Goal: Task Accomplishment & Management: Manage account settings

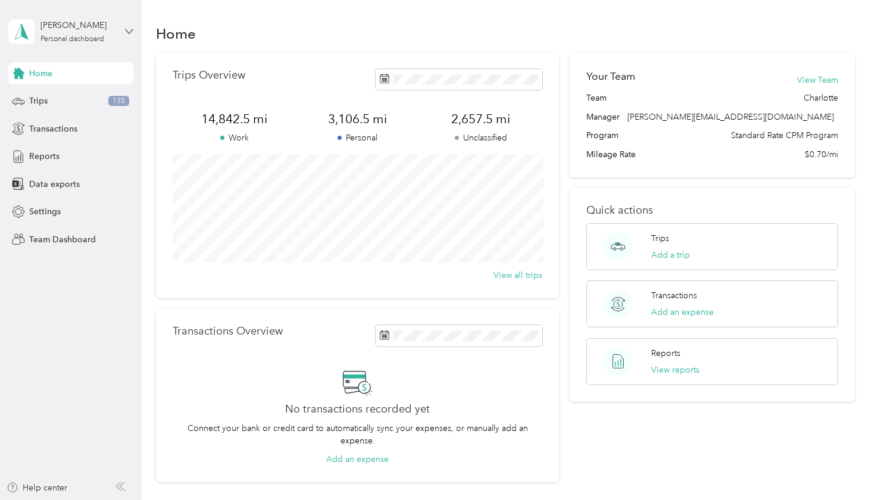
click at [130, 31] on icon at bounding box center [129, 31] width 8 height 8
click at [73, 101] on div "Team dashboard" at bounding box center [167, 98] width 301 height 21
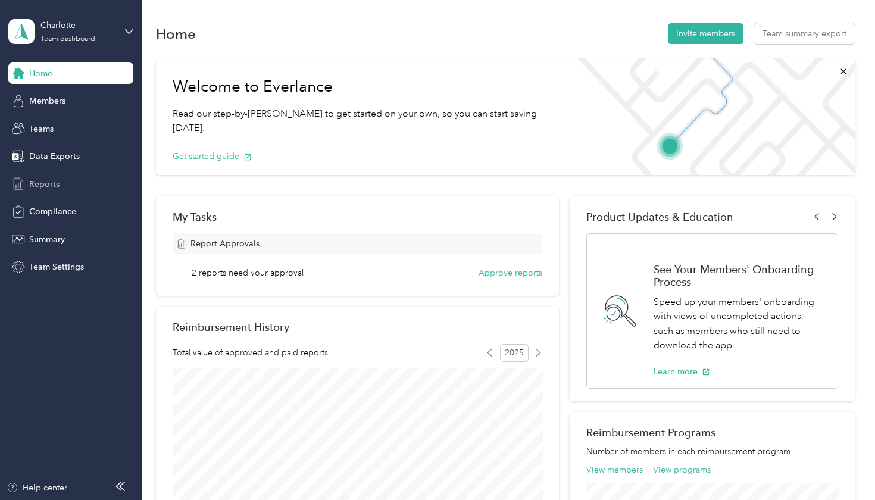
click at [61, 188] on div "Reports" at bounding box center [70, 183] width 125 height 21
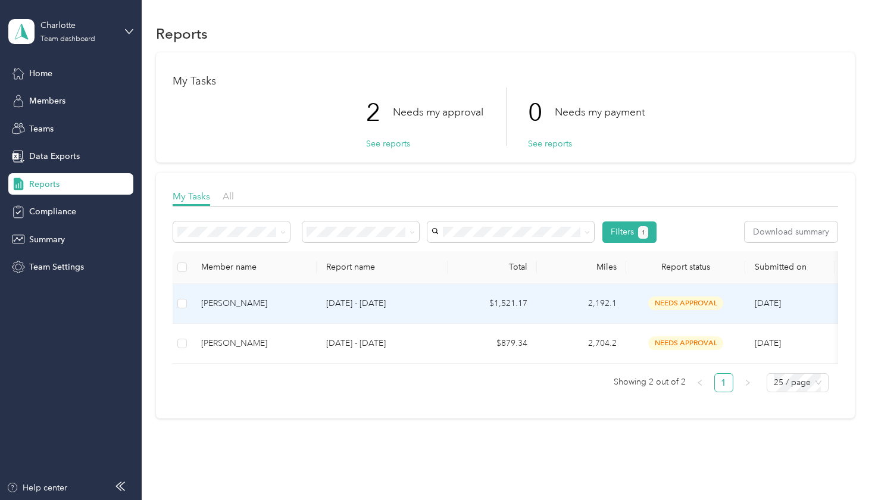
click at [336, 302] on p "[DATE] - [DATE]" at bounding box center [382, 303] width 112 height 13
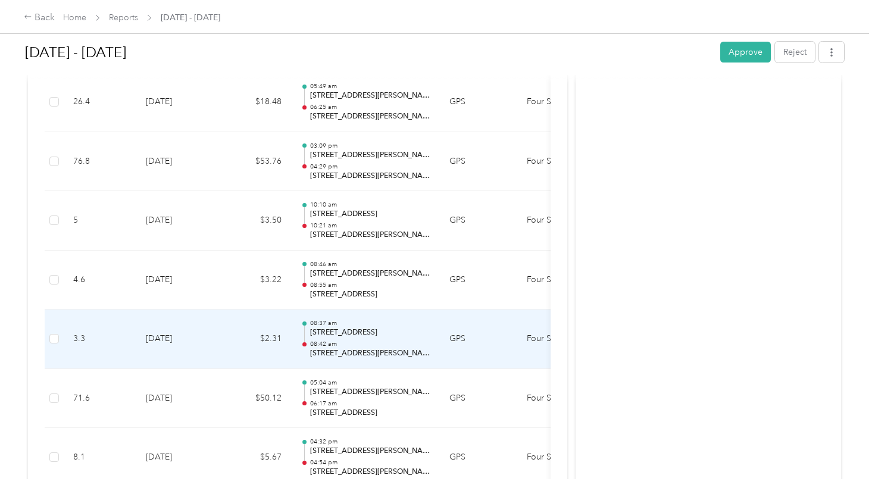
scroll to position [2687, 0]
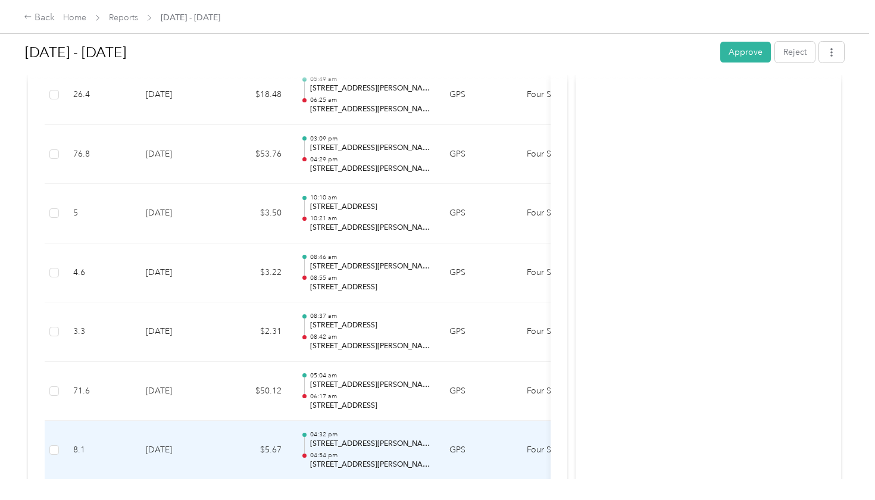
click at [354, 451] on p "04:54 pm" at bounding box center [370, 455] width 120 height 8
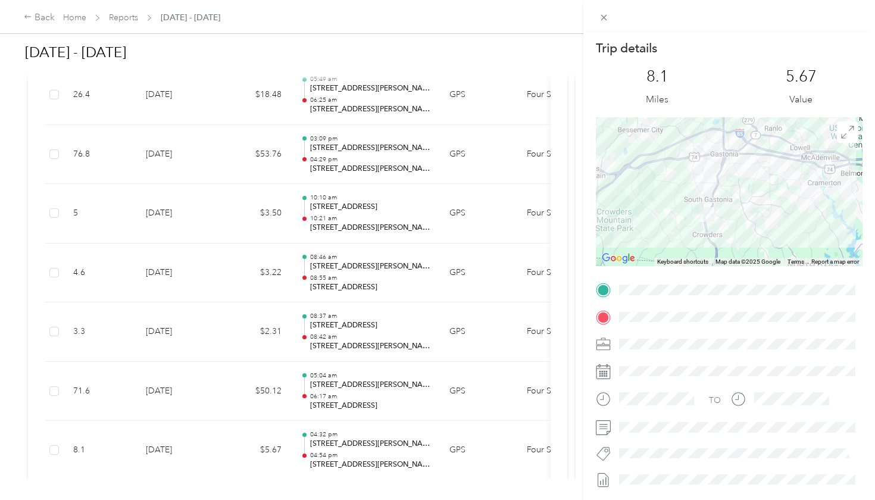
scroll to position [0, 0]
click at [607, 15] on icon at bounding box center [604, 18] width 10 height 10
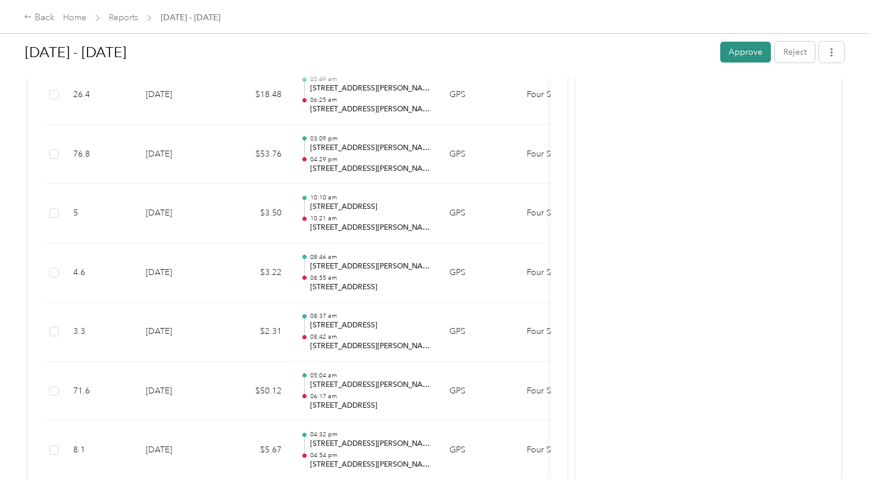
click at [735, 54] on button "Approve" at bounding box center [745, 52] width 51 height 21
click at [43, 17] on div "Back" at bounding box center [39, 18] width 31 height 14
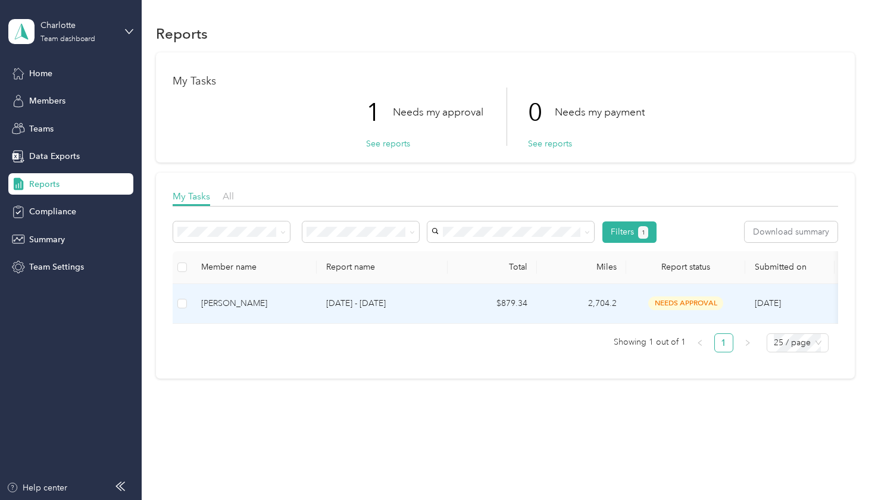
click at [670, 308] on span "needs approval" at bounding box center [685, 304] width 75 height 14
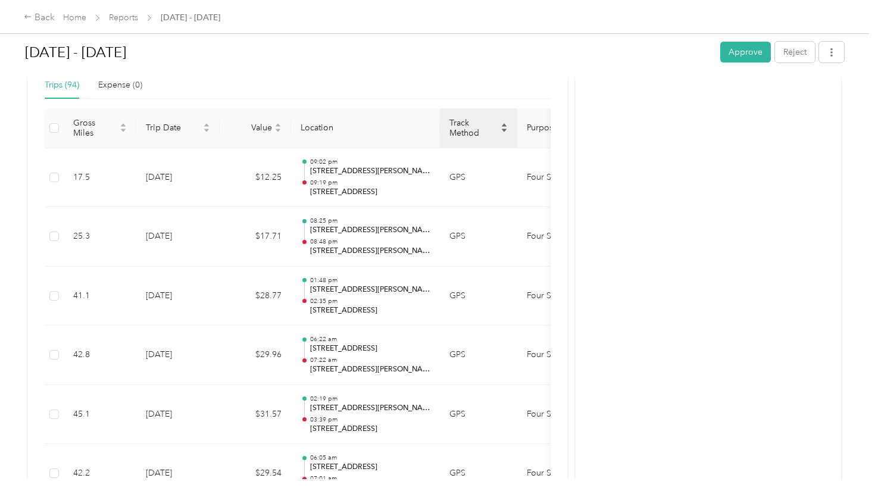
scroll to position [297, 0]
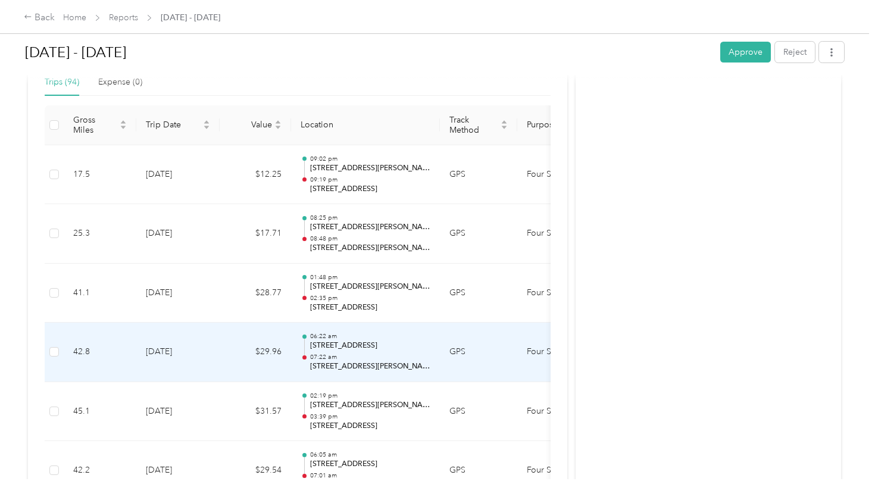
click at [407, 342] on p "[STREET_ADDRESS]" at bounding box center [370, 346] width 120 height 11
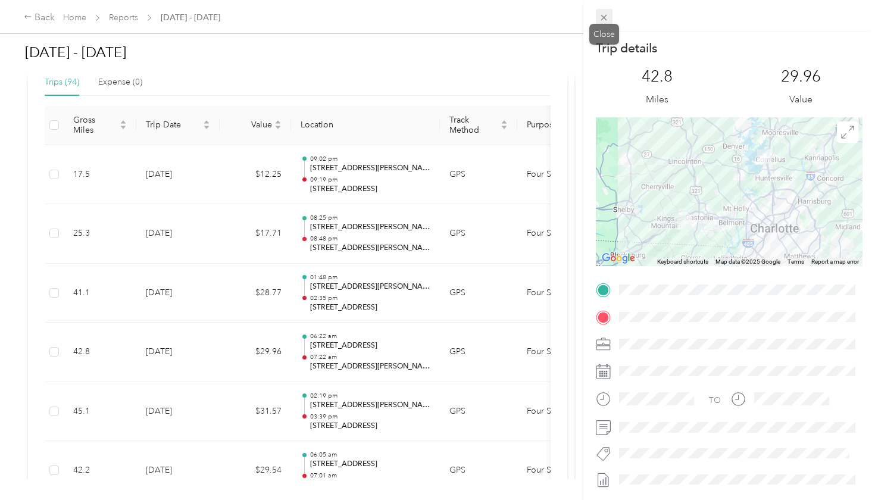
click at [606, 16] on icon at bounding box center [604, 18] width 10 height 10
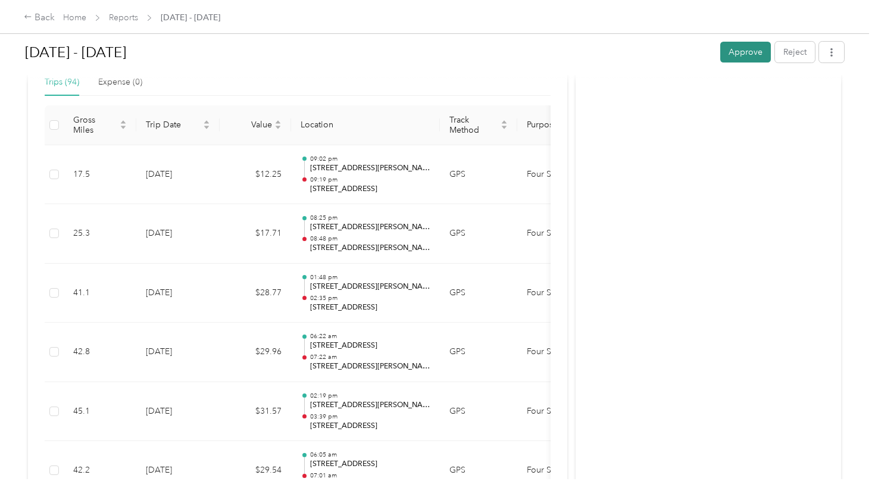
click at [754, 52] on button "Approve" at bounding box center [745, 52] width 51 height 21
click at [26, 18] on icon at bounding box center [27, 17] width 7 height 4
